Goal: Information Seeking & Learning: Learn about a topic

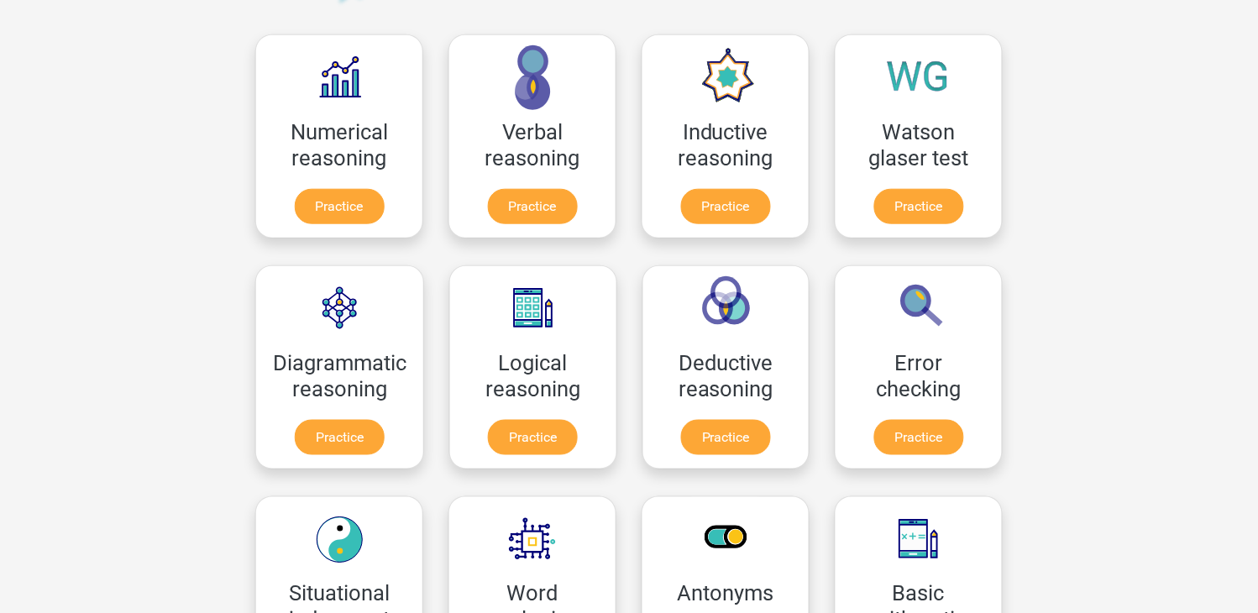
scroll to position [119, 0]
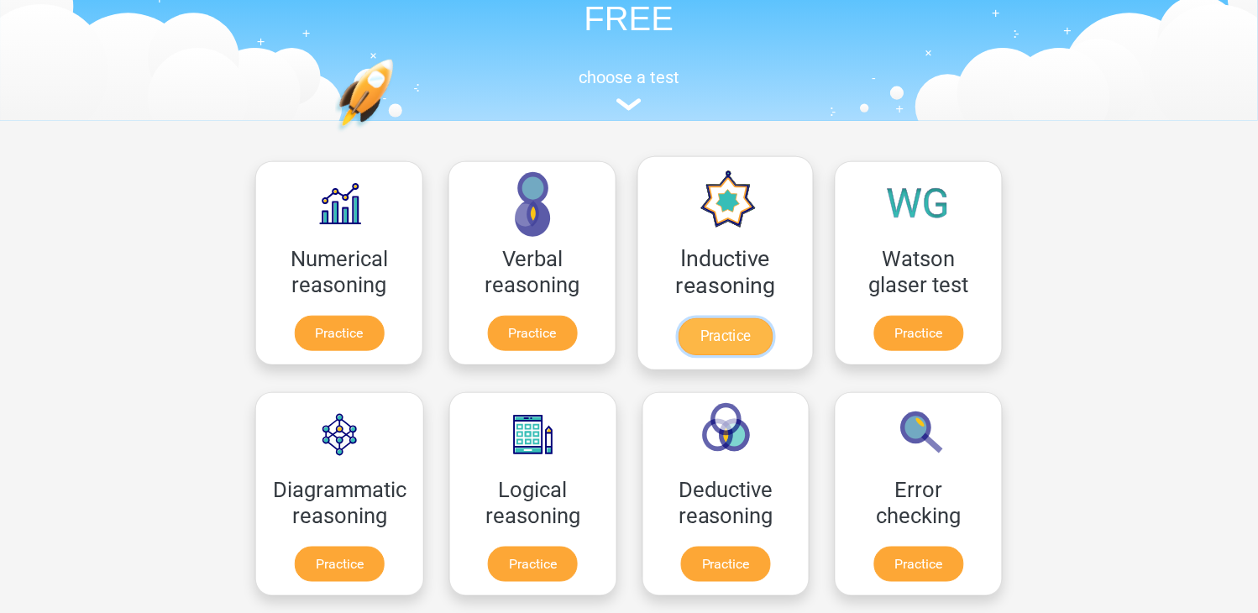
click at [749, 328] on link "Practice" at bounding box center [725, 336] width 94 height 37
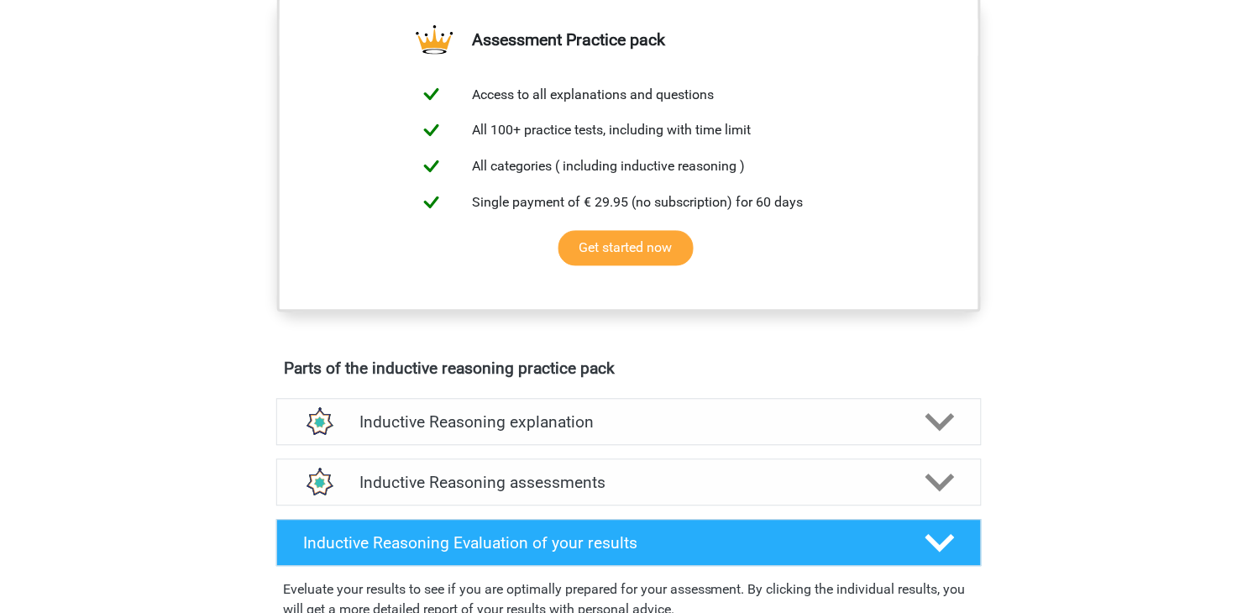
scroll to position [599, 0]
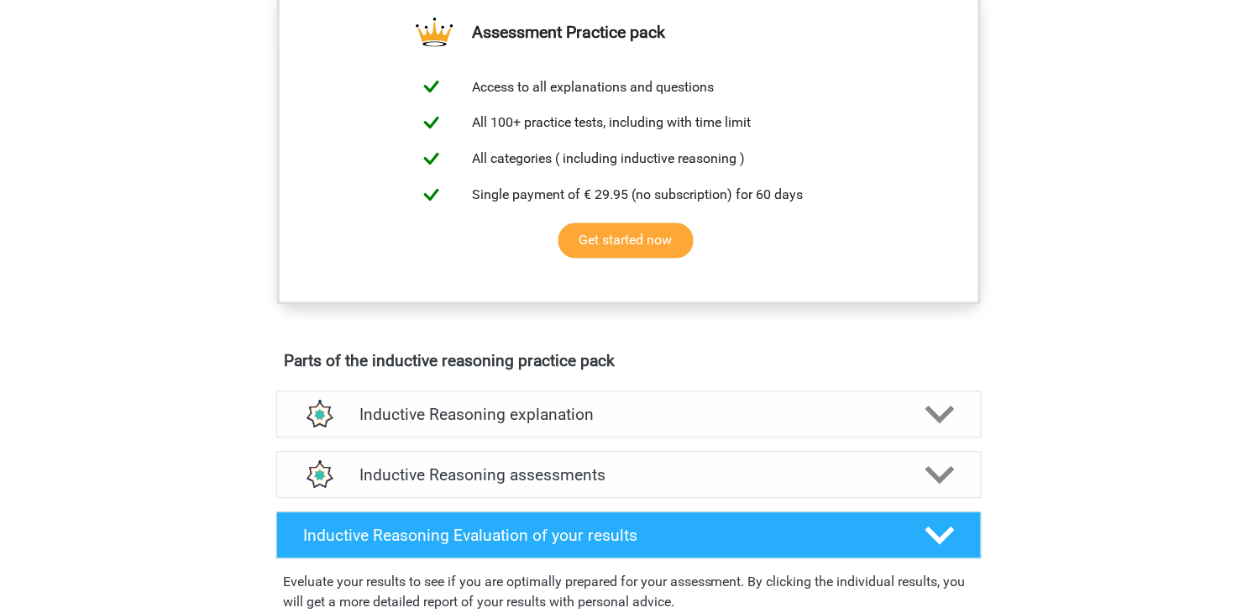
click at [1256, 264] on div "Go premium Zikri [EMAIL_ADDRESS][DOMAIN_NAME]" at bounding box center [629, 497] width 1258 height 2192
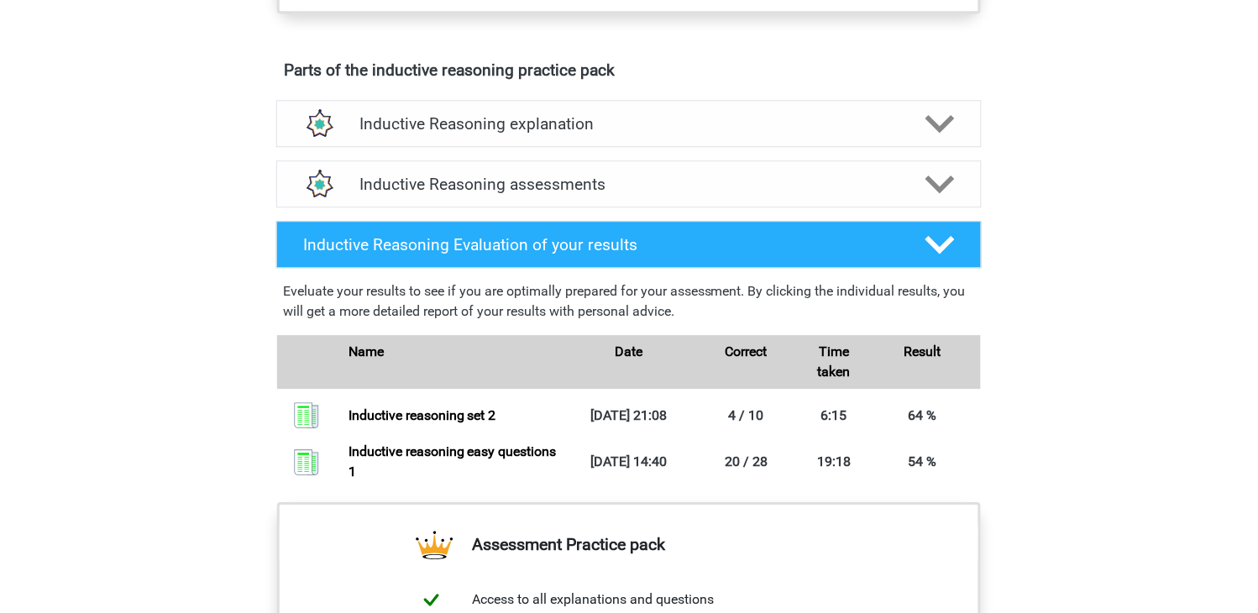
scroll to position [719, 0]
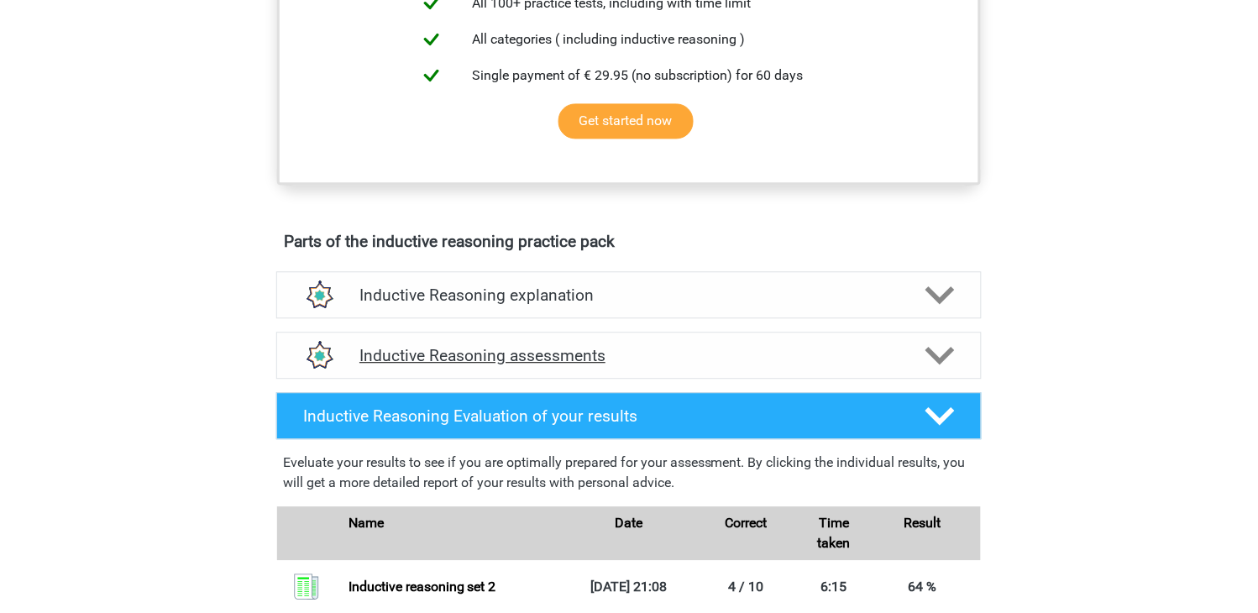
click at [946, 358] on div "Inductive Reasoning assessments" at bounding box center [628, 355] width 705 height 47
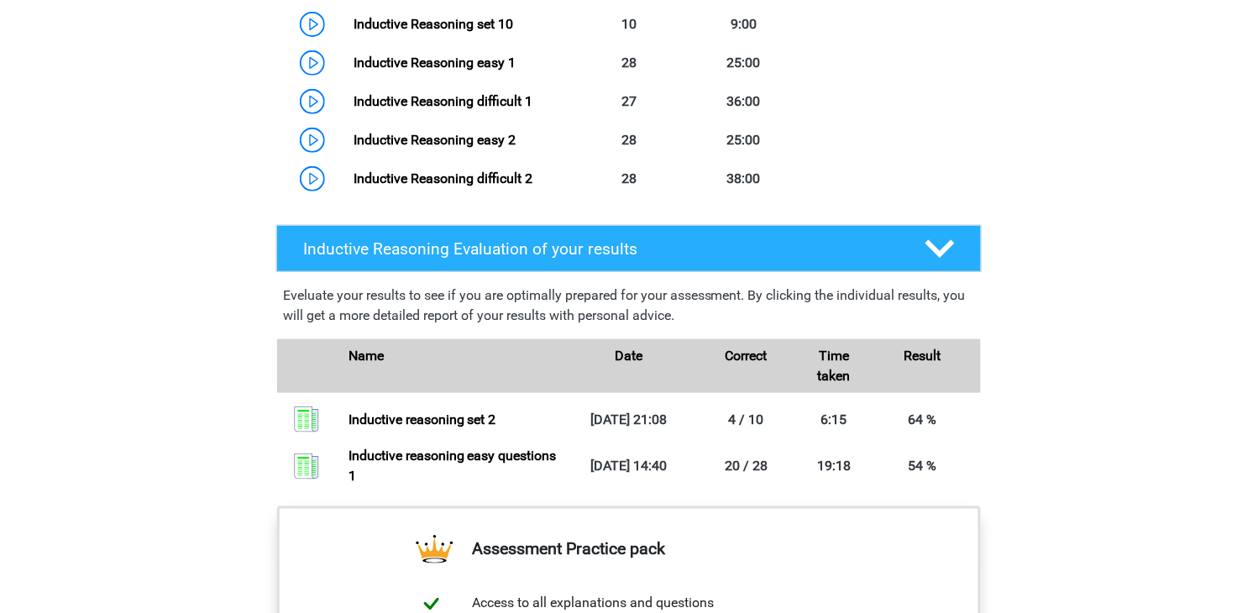
scroll to position [1592, 0]
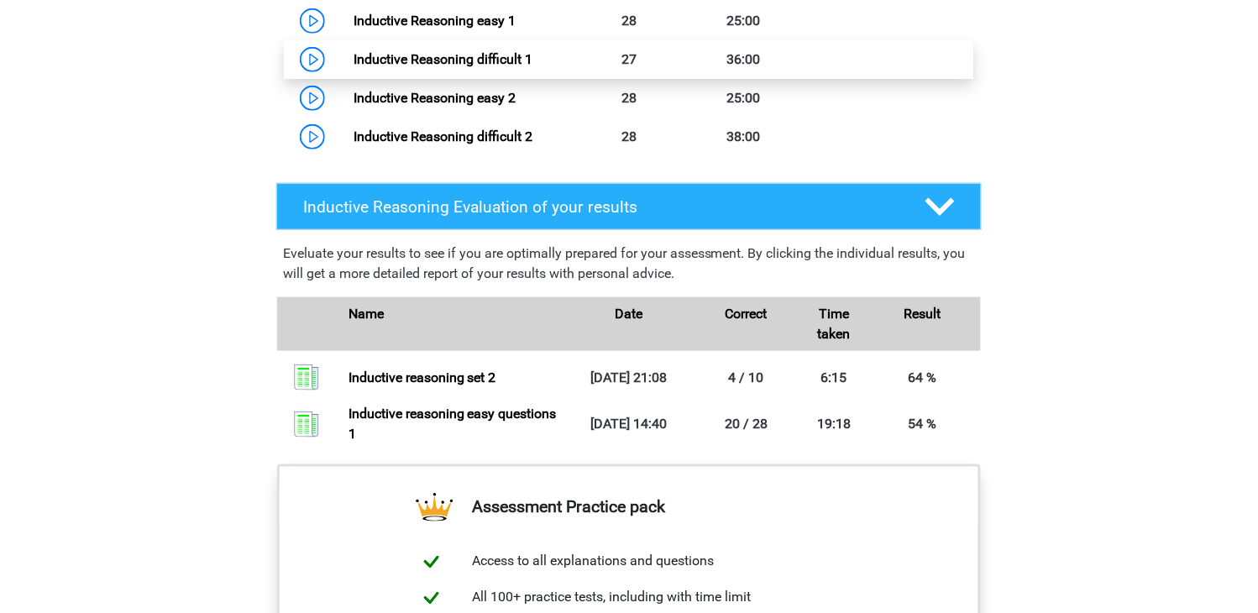
click at [532, 60] on link "Inductive Reasoning difficult 1" at bounding box center [442, 59] width 179 height 16
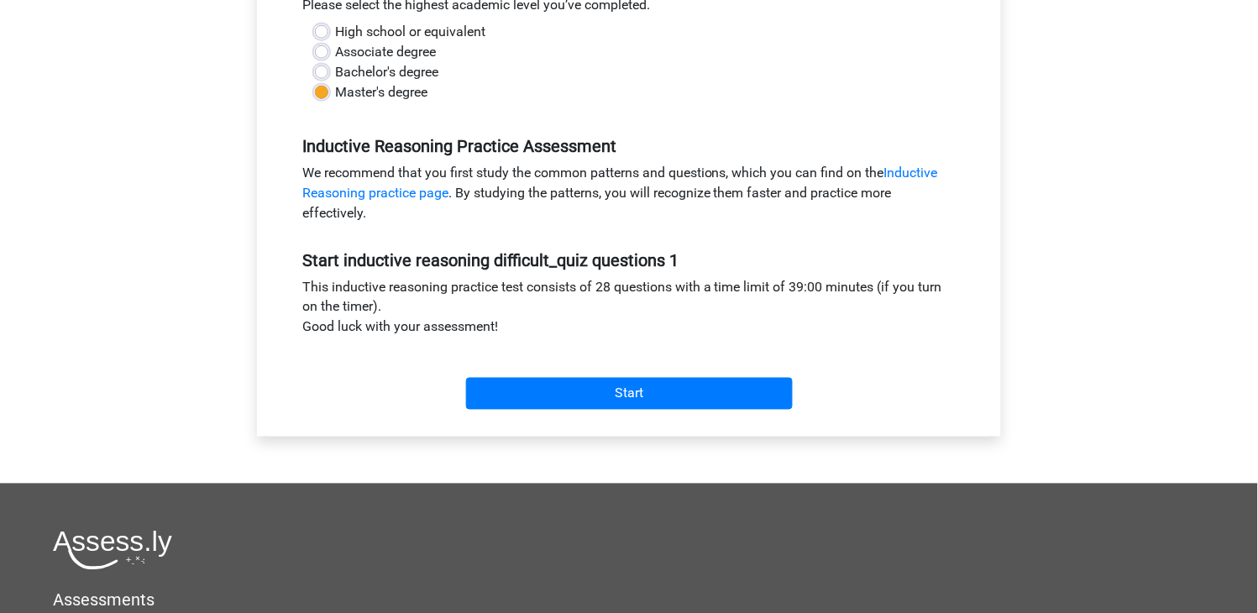
scroll to position [579, 0]
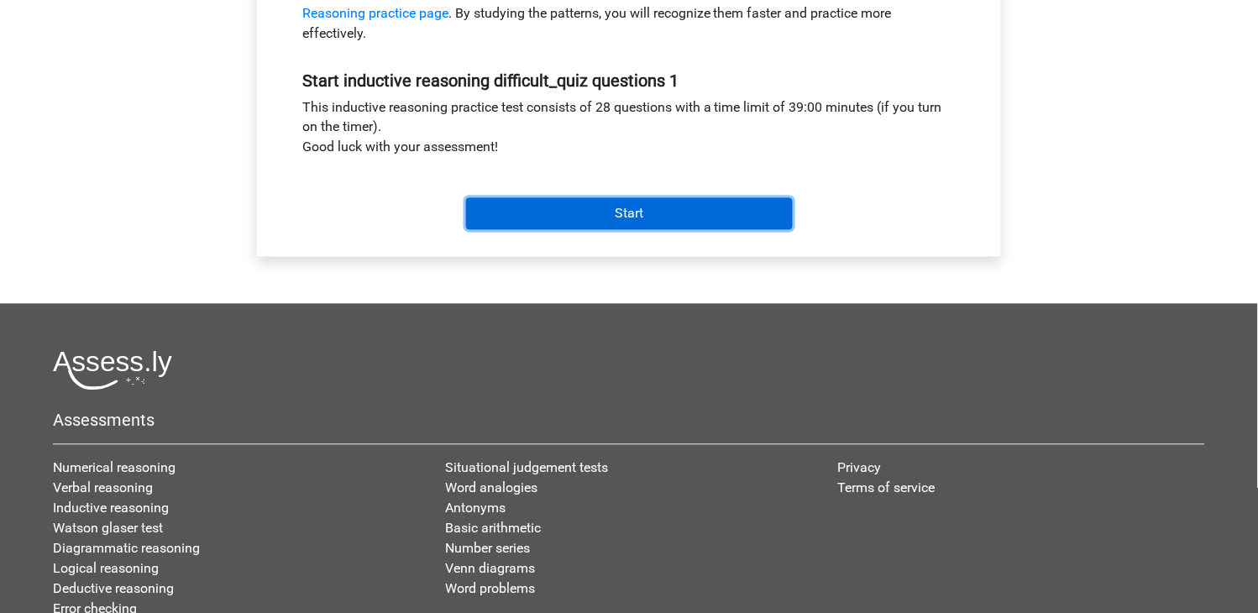
click at [748, 208] on input "Start" at bounding box center [629, 214] width 327 height 32
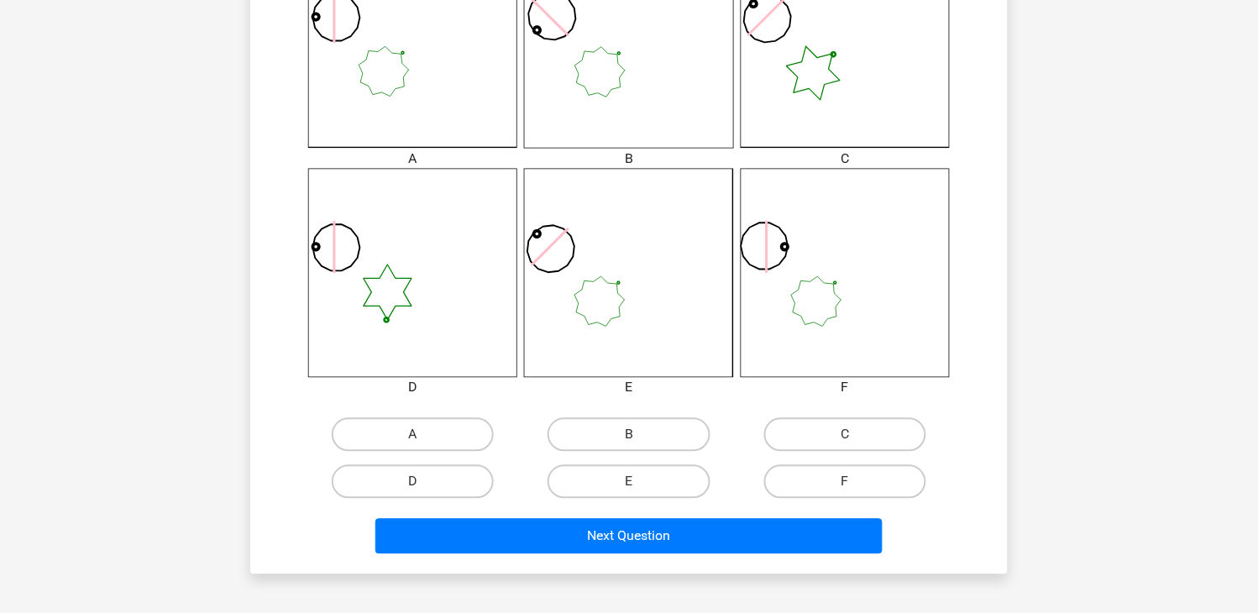
scroll to position [538, 0]
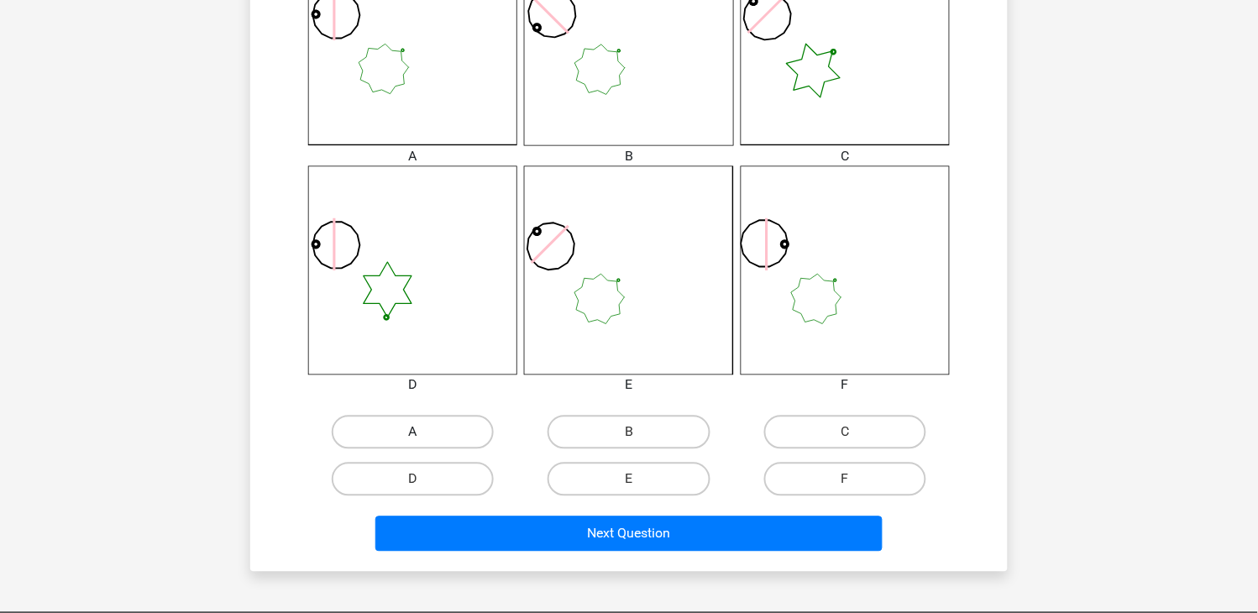
click at [474, 424] on label "A" at bounding box center [413, 433] width 162 height 34
click at [424, 432] on input "A" at bounding box center [418, 437] width 11 height 11
radio input "true"
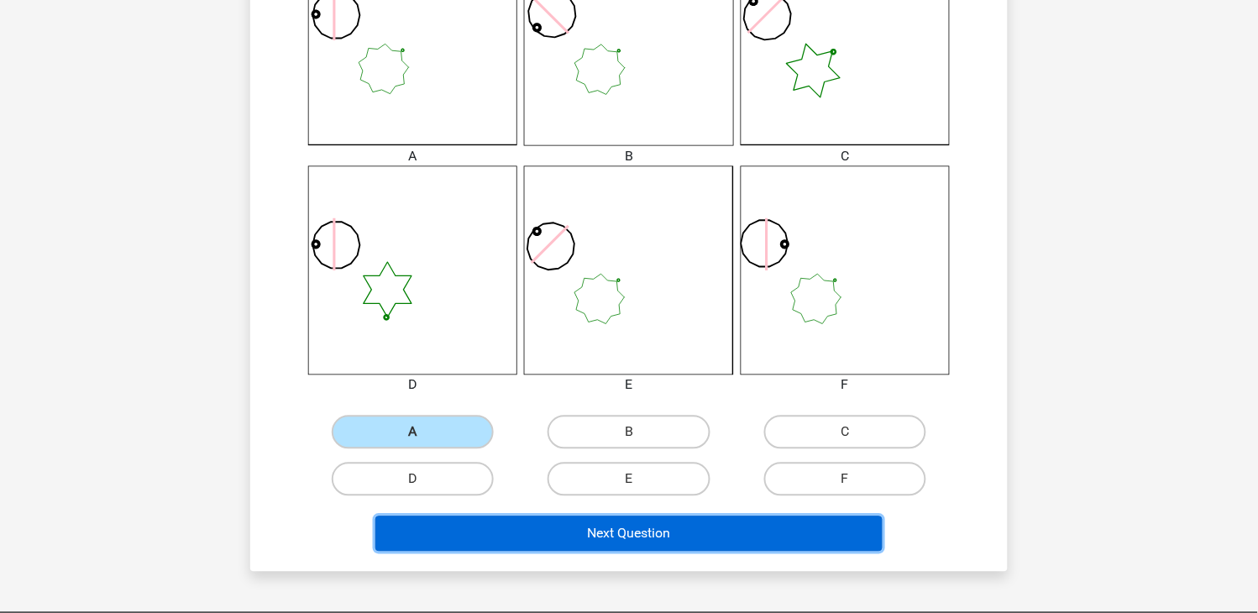
click at [549, 531] on button "Next Question" at bounding box center [629, 533] width 508 height 35
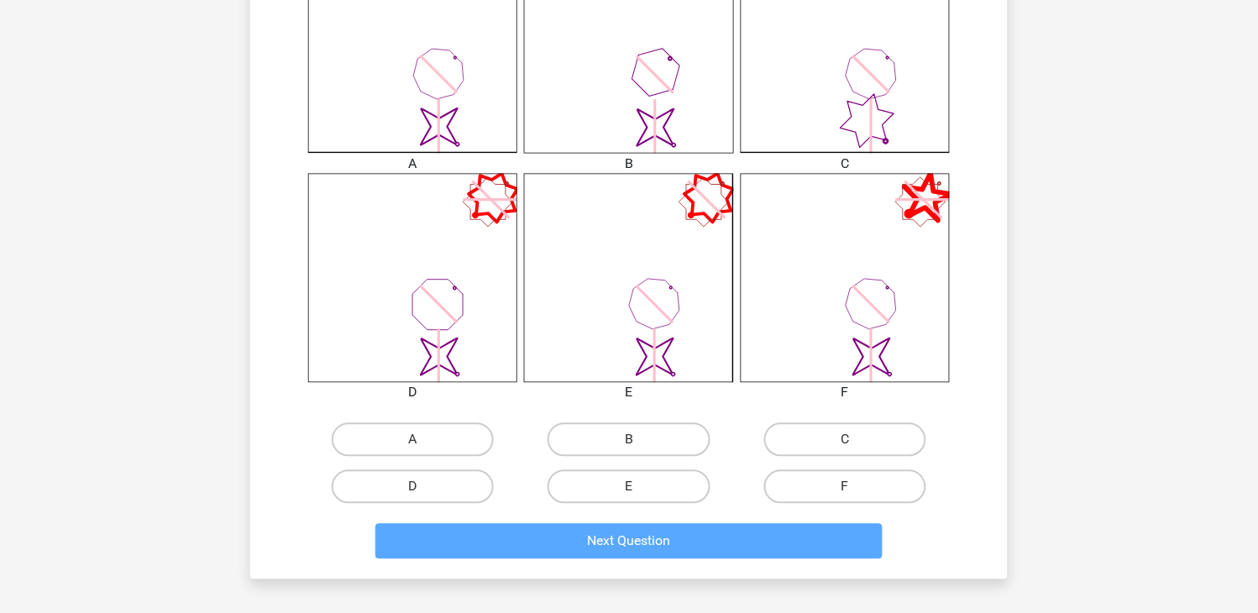
scroll to position [568, 0]
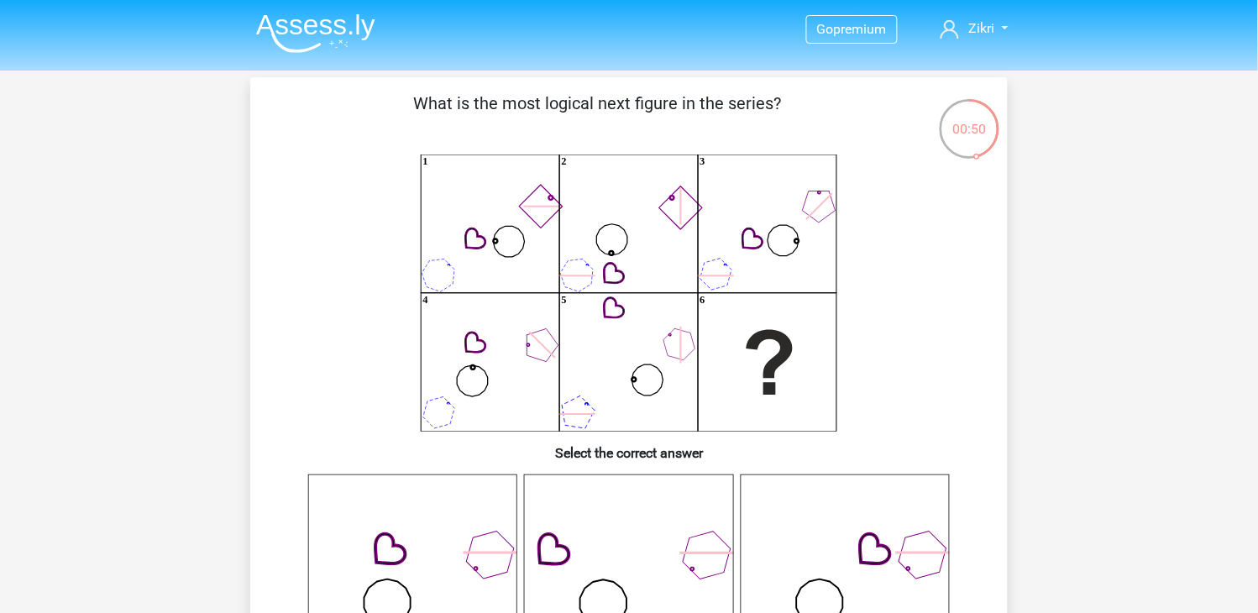
click at [324, 10] on li at bounding box center [309, 30] width 133 height 46
click at [319, 22] on img at bounding box center [315, 32] width 119 height 39
